Goal: Find specific page/section: Find specific page/section

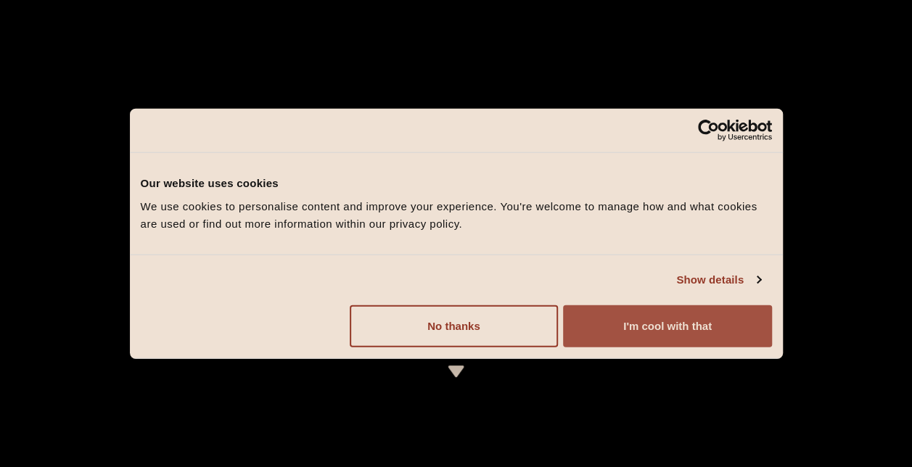
click at [653, 323] on button "I'm cool with that" at bounding box center [667, 326] width 208 height 42
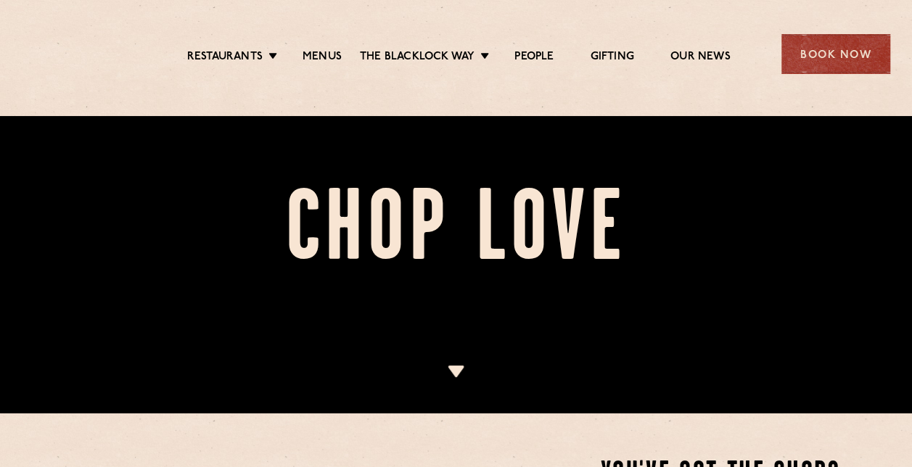
scroll to position [218, 0]
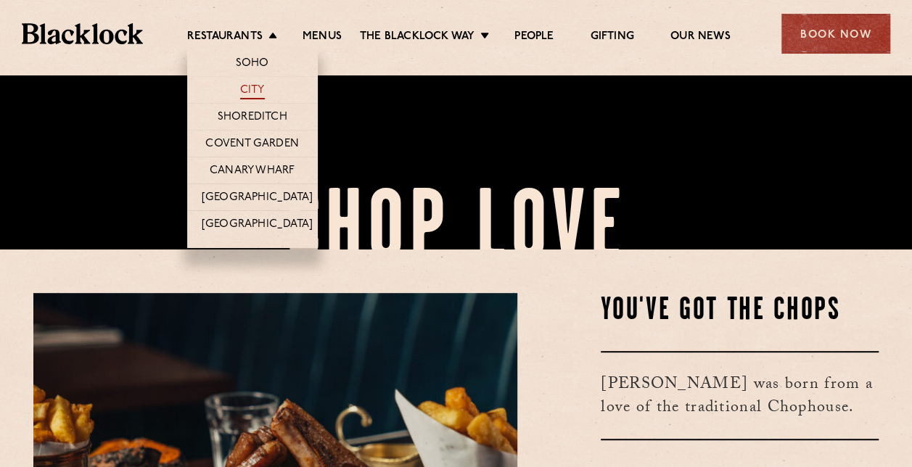
click at [254, 95] on link "City" at bounding box center [252, 91] width 25 height 16
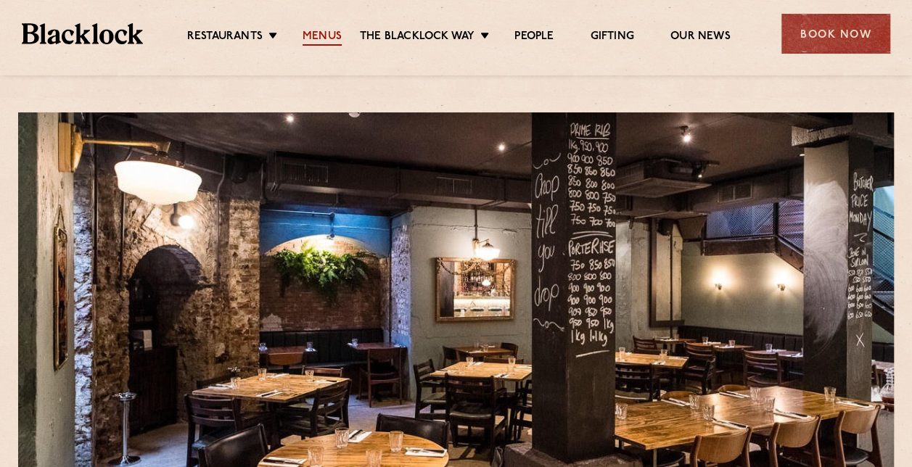
click at [332, 30] on link "Menus" at bounding box center [322, 38] width 39 height 16
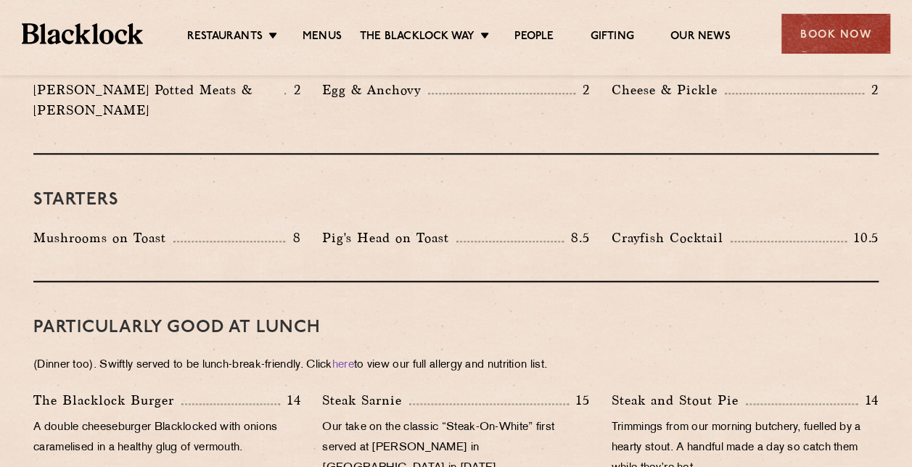
scroll to position [653, 0]
